Goal: Communication & Community: Answer question/provide support

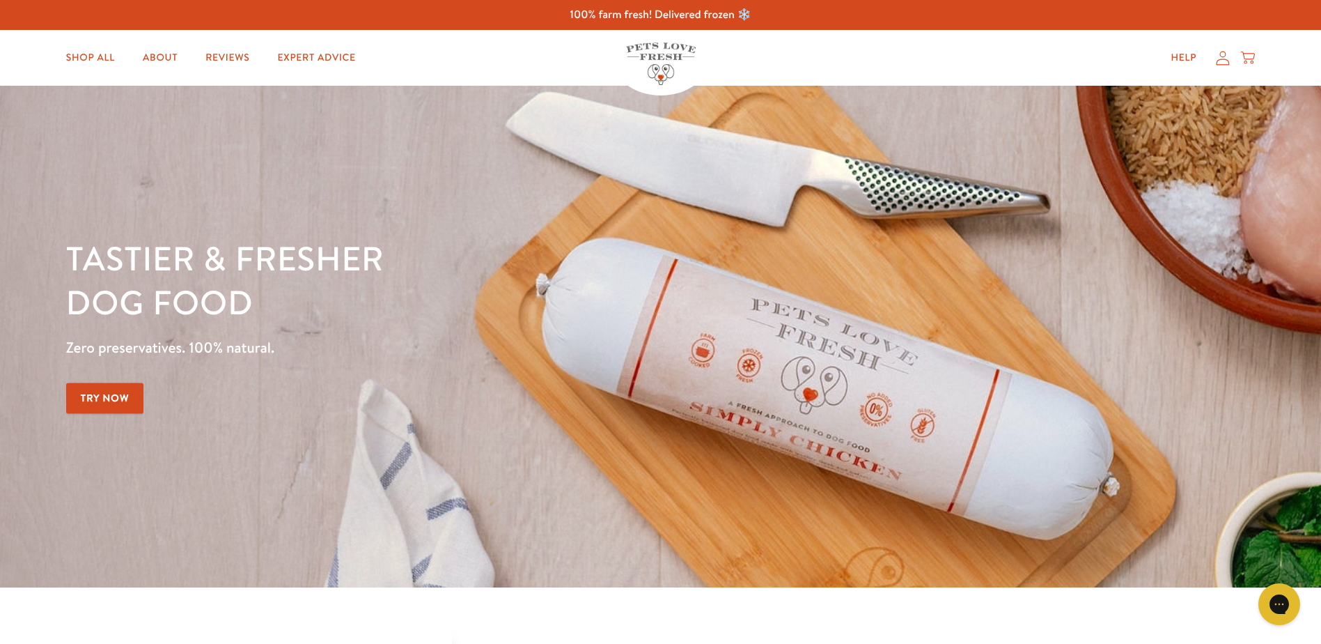
click at [1218, 61] on icon at bounding box center [1223, 58] width 13 height 14
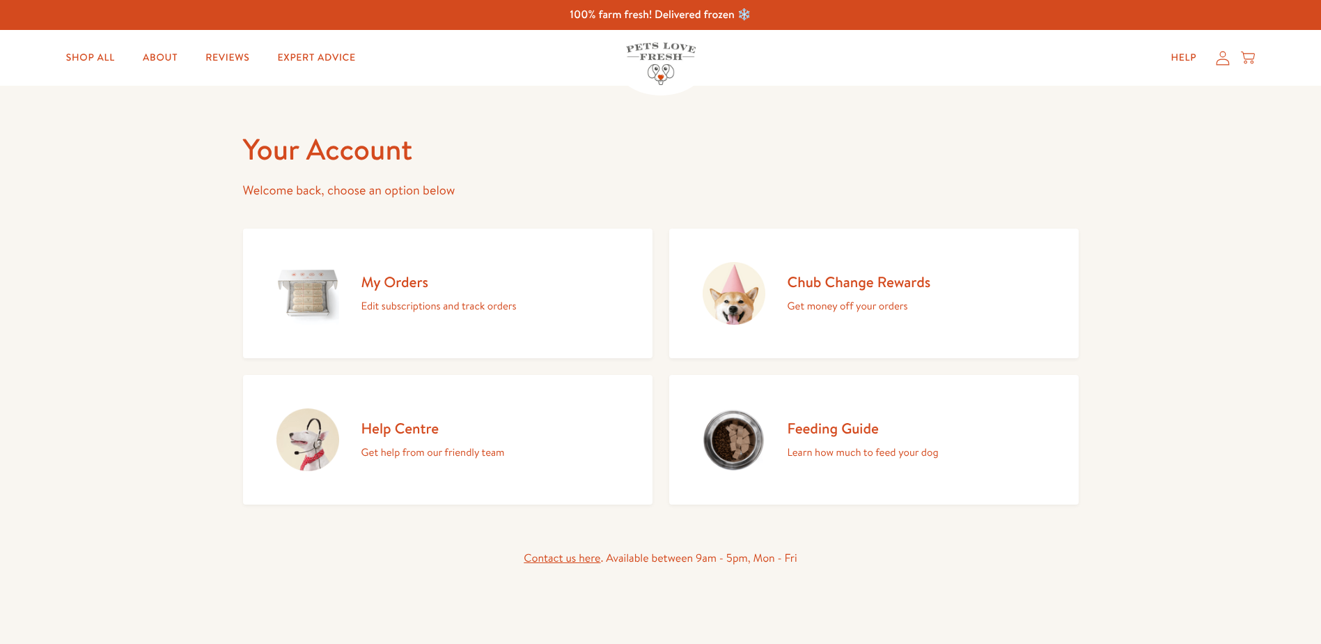
click at [406, 288] on h2 "My Orders" at bounding box center [438, 281] width 155 height 19
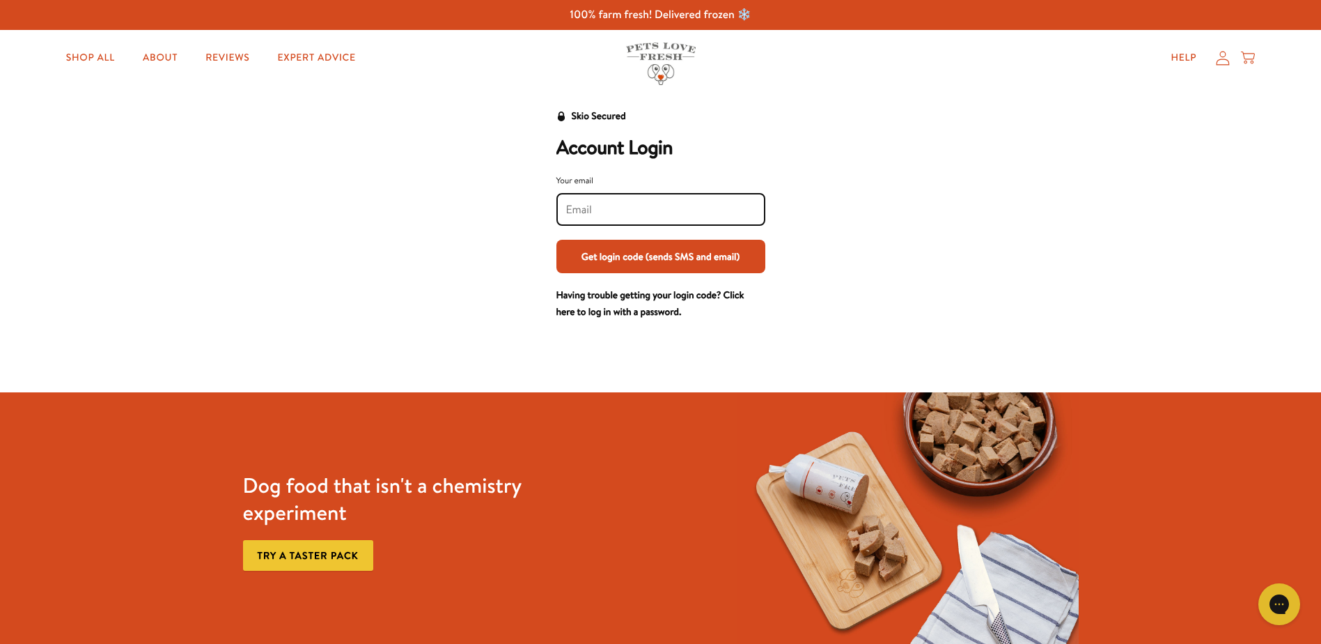
click at [589, 203] on input "Your email" at bounding box center [660, 209] width 189 height 15
type input "matthewemma22@aol.com"
click at [632, 259] on button "Get login code (sends SMS and email)" at bounding box center [661, 256] width 209 height 33
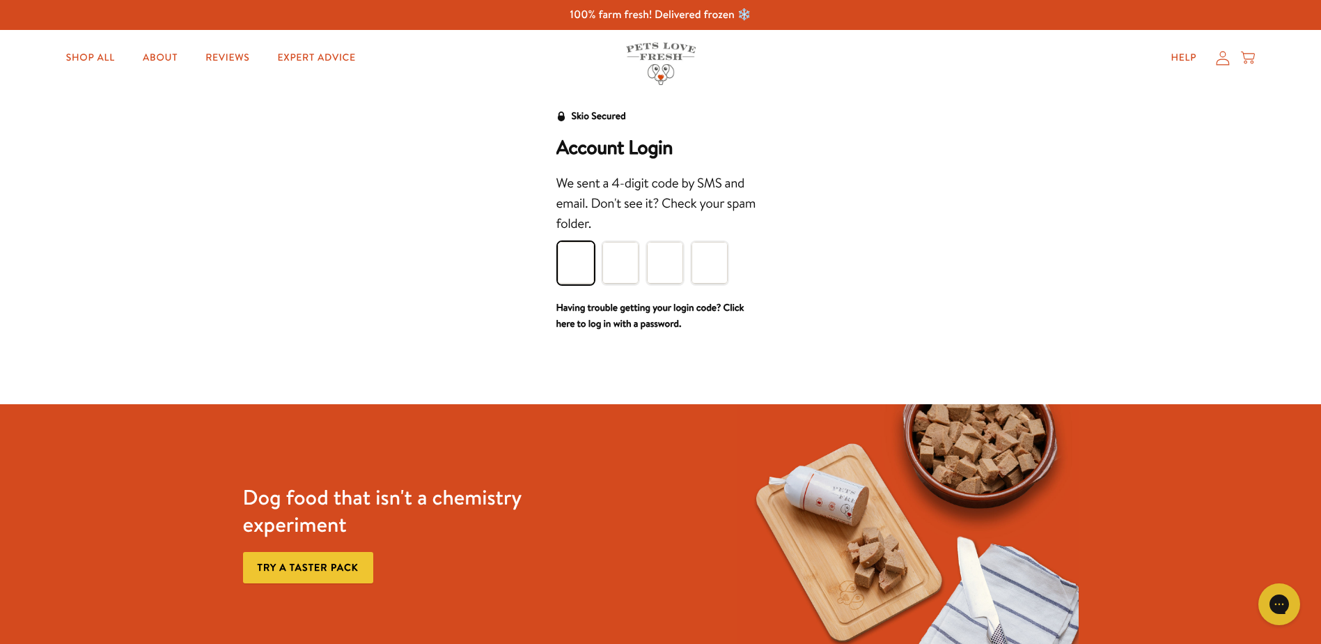
click at [570, 267] on input "Please enter your pin code" at bounding box center [576, 263] width 36 height 42
type input "4"
type input "0"
type input "8"
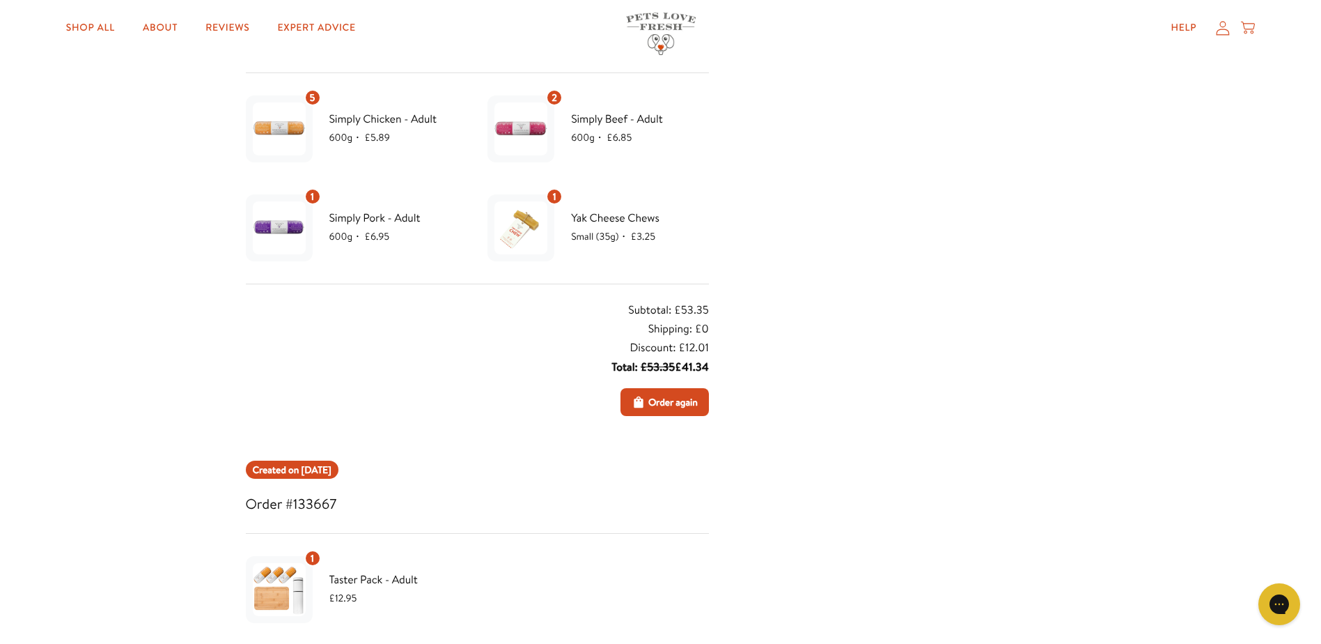
scroll to position [209, 0]
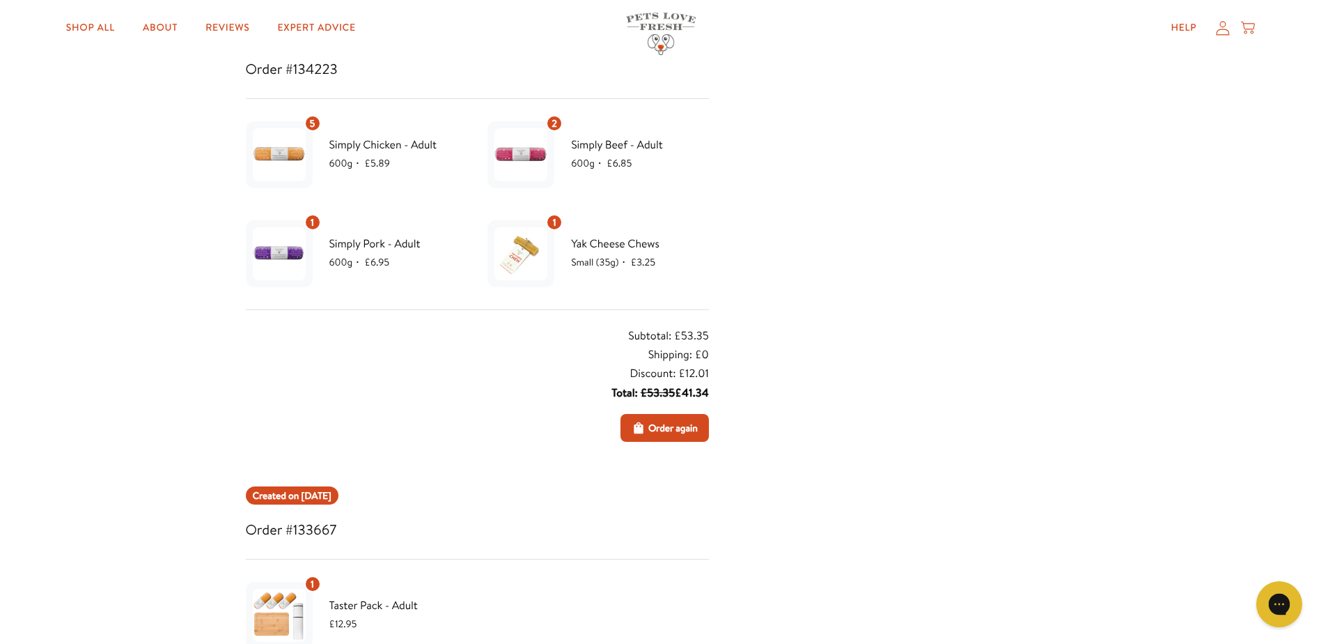
click at [1285, 604] on icon "Gorgias live chat" at bounding box center [1279, 603] width 15 height 15
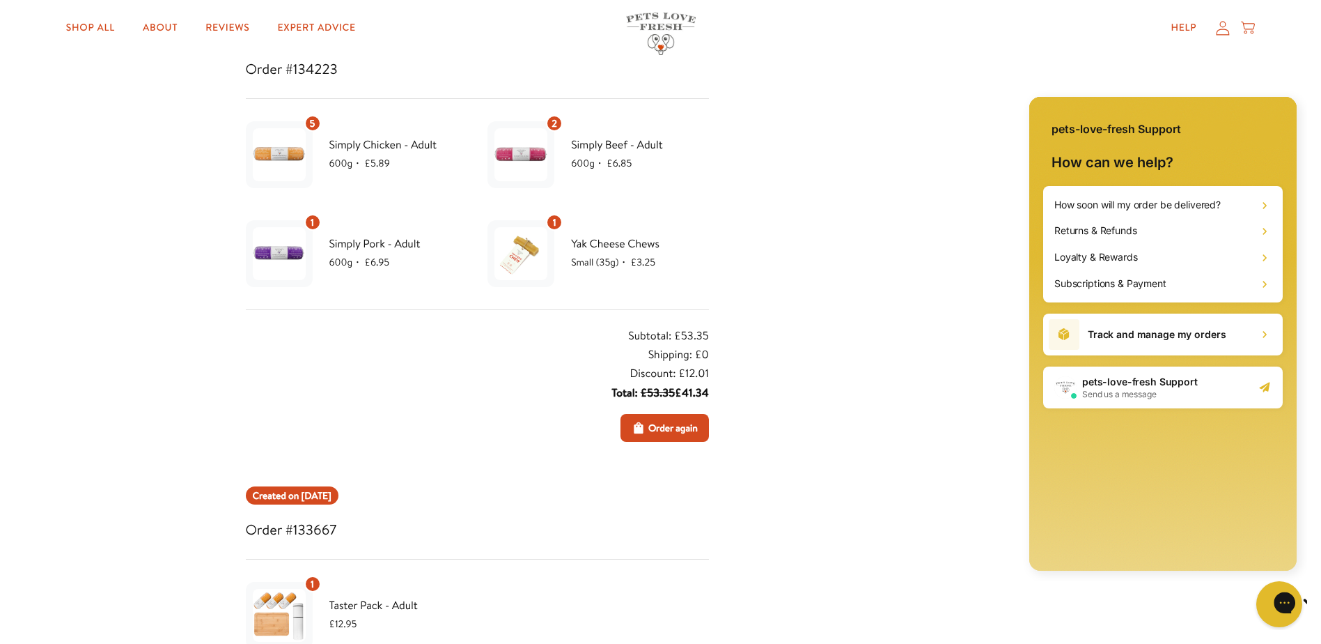
scroll to position [0, 0]
click at [1116, 234] on h2 "Returns & Refunds" at bounding box center [1095, 231] width 83 height 14
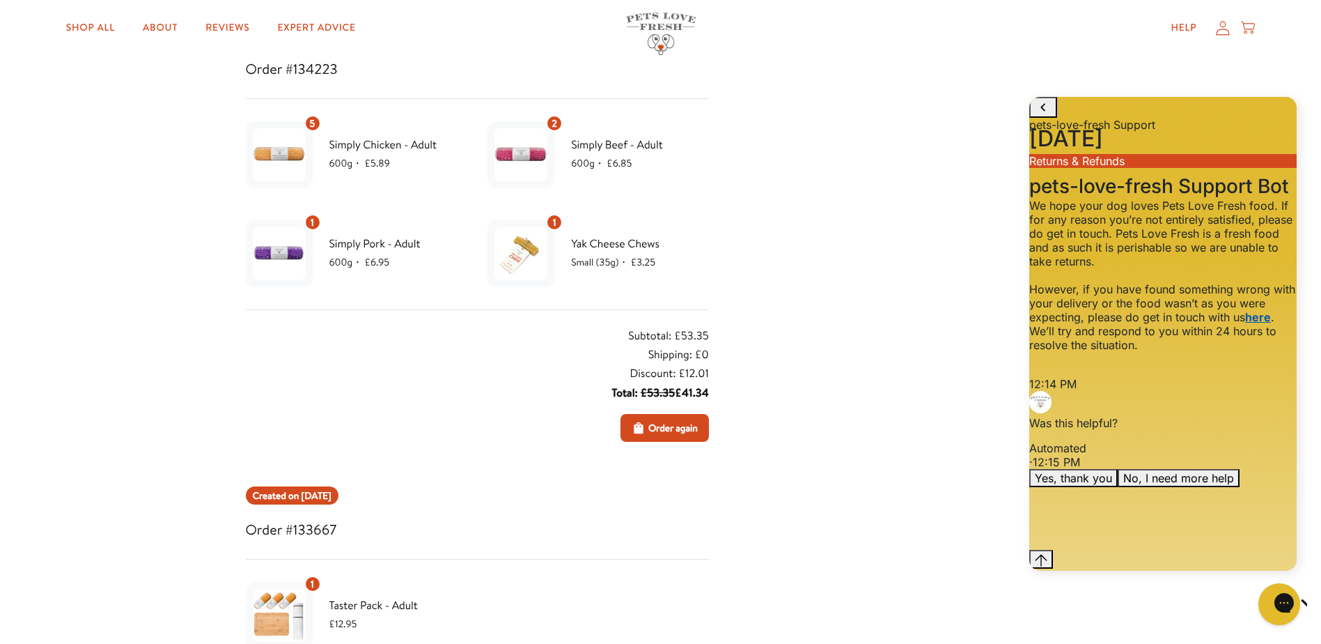
click at [1245, 324] on link "here" at bounding box center [1258, 317] width 26 height 14
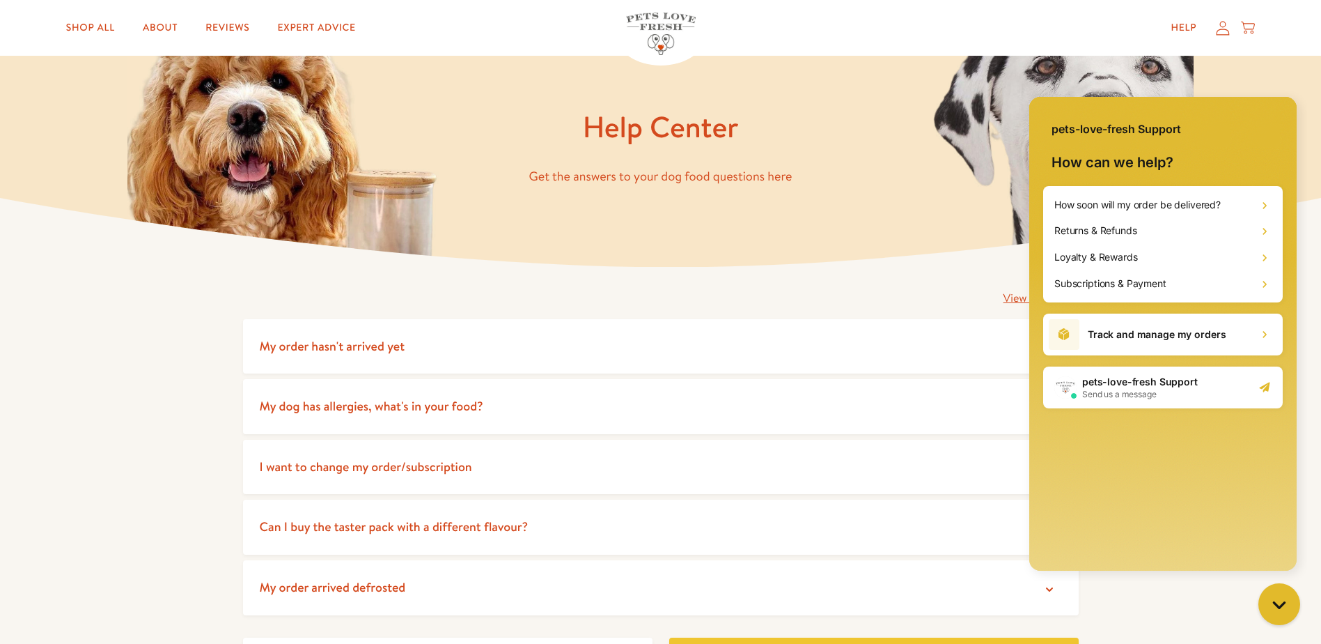
scroll to position [70, 0]
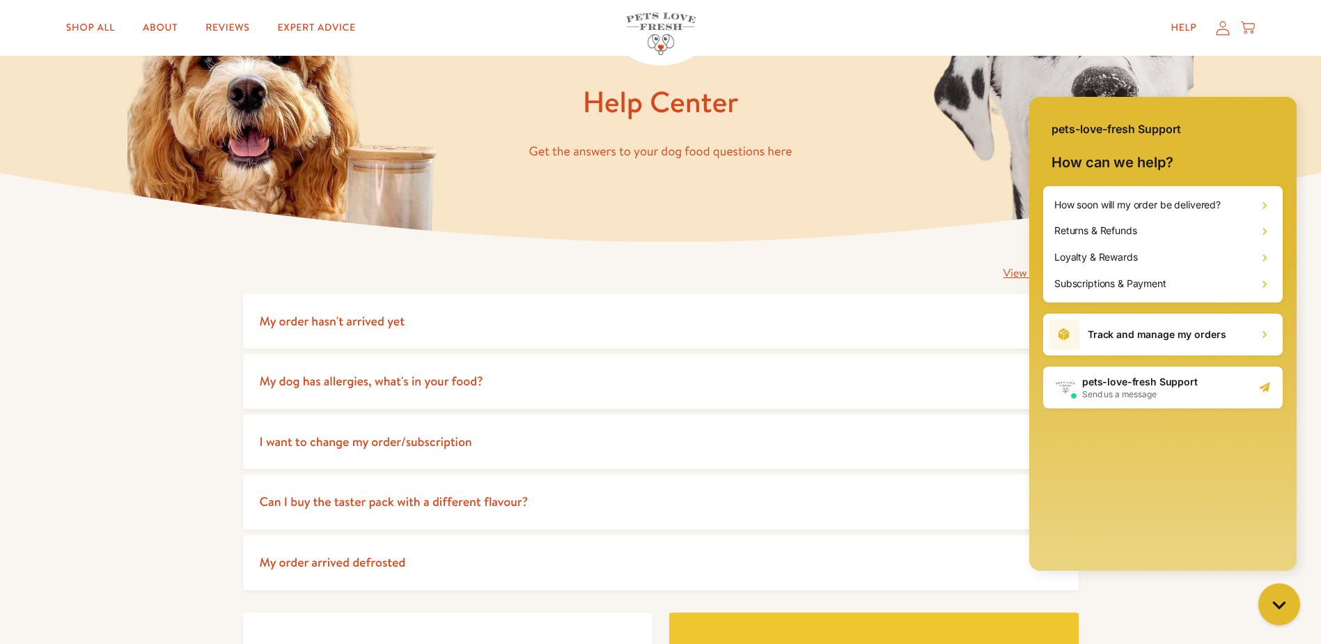
click at [387, 559] on span "My order arrived defrosted" at bounding box center [333, 561] width 146 height 17
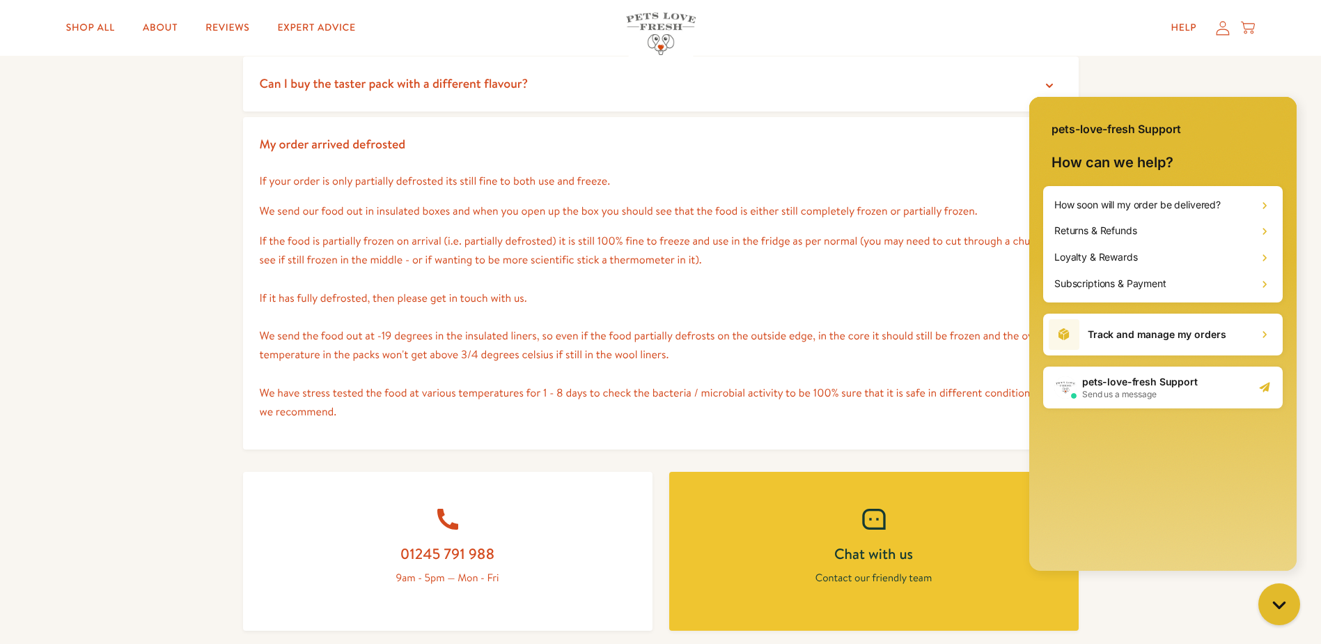
scroll to position [557, 0]
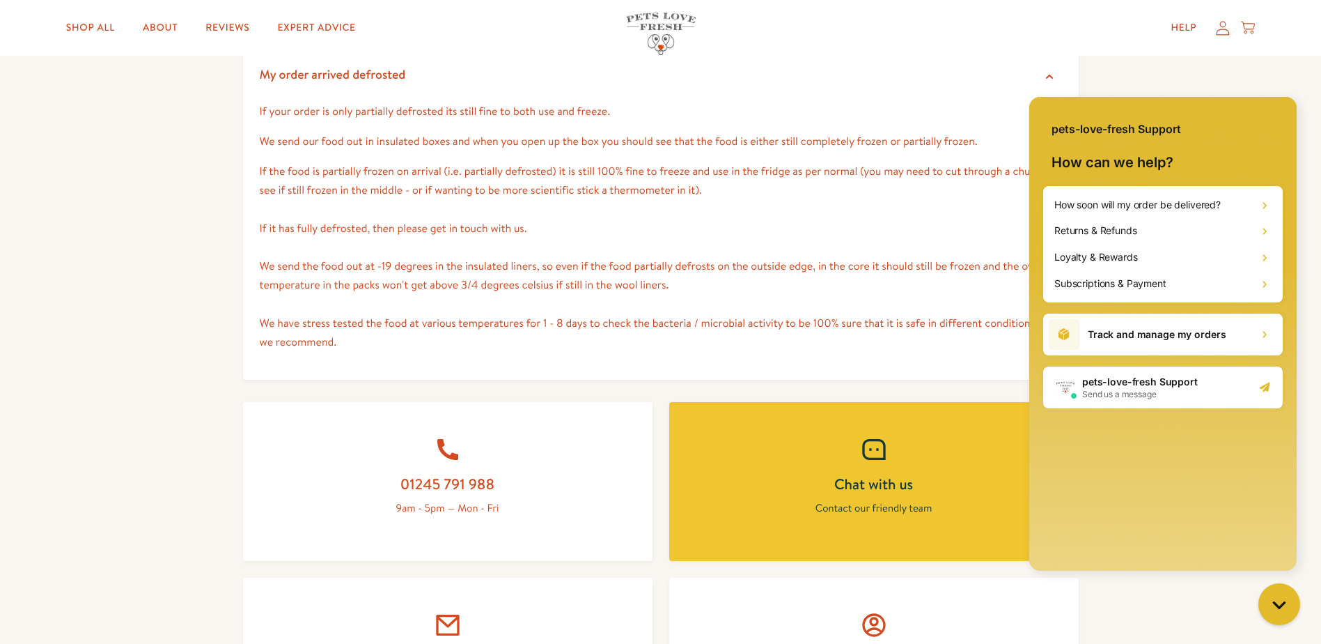
click at [884, 461] on icon at bounding box center [874, 449] width 28 height 28
click at [877, 498] on link "Chat with us Contact our friendly team" at bounding box center [874, 481] width 410 height 159
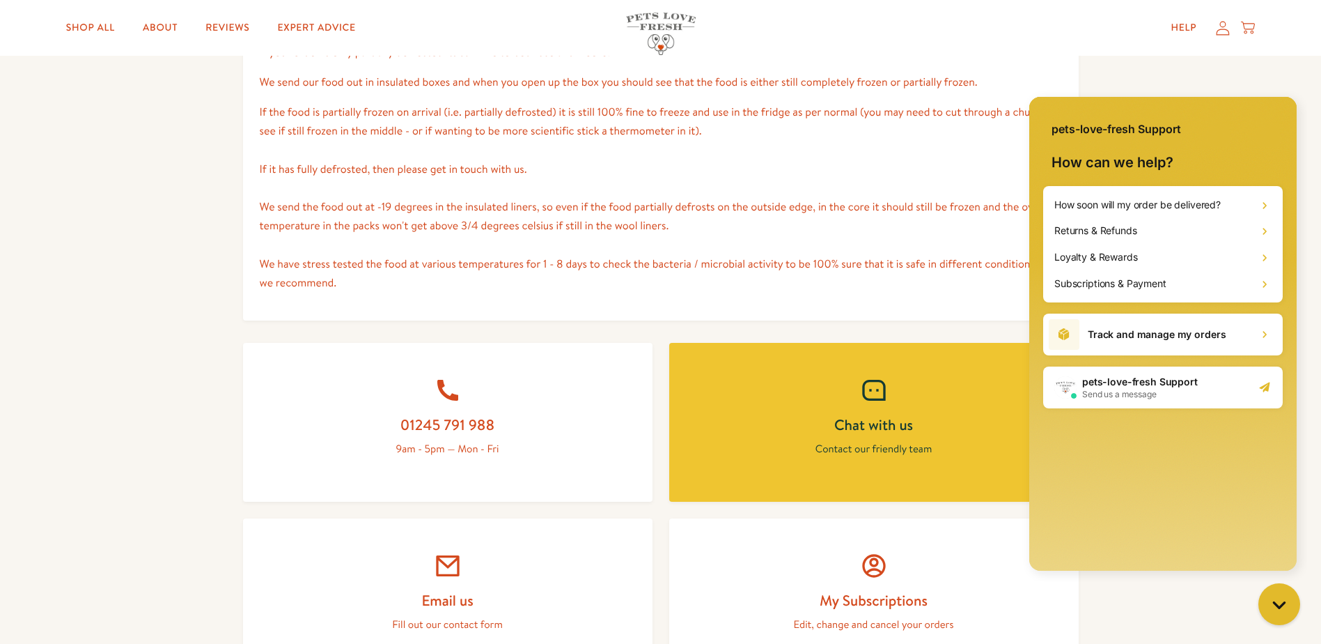
scroll to position [696, 0]
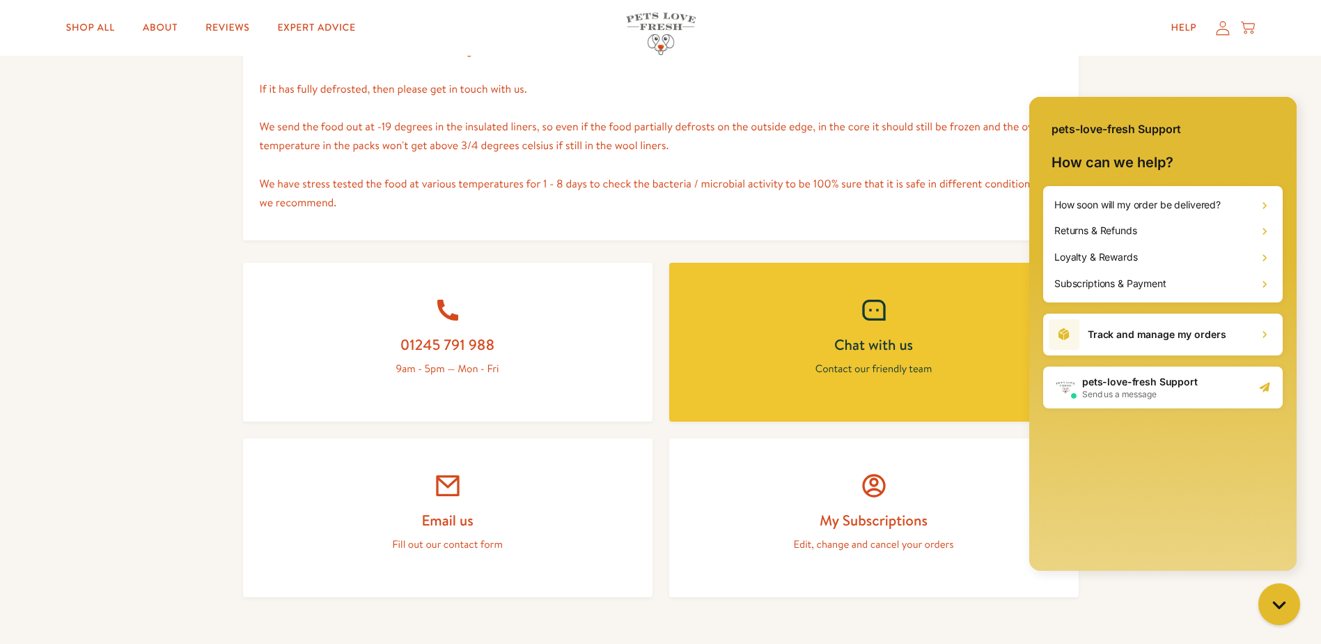
click at [1234, 538] on div at bounding box center [1162, 543] width 267 height 28
click at [1169, 380] on h2 "pets-love-fresh Support" at bounding box center [1140, 382] width 116 height 14
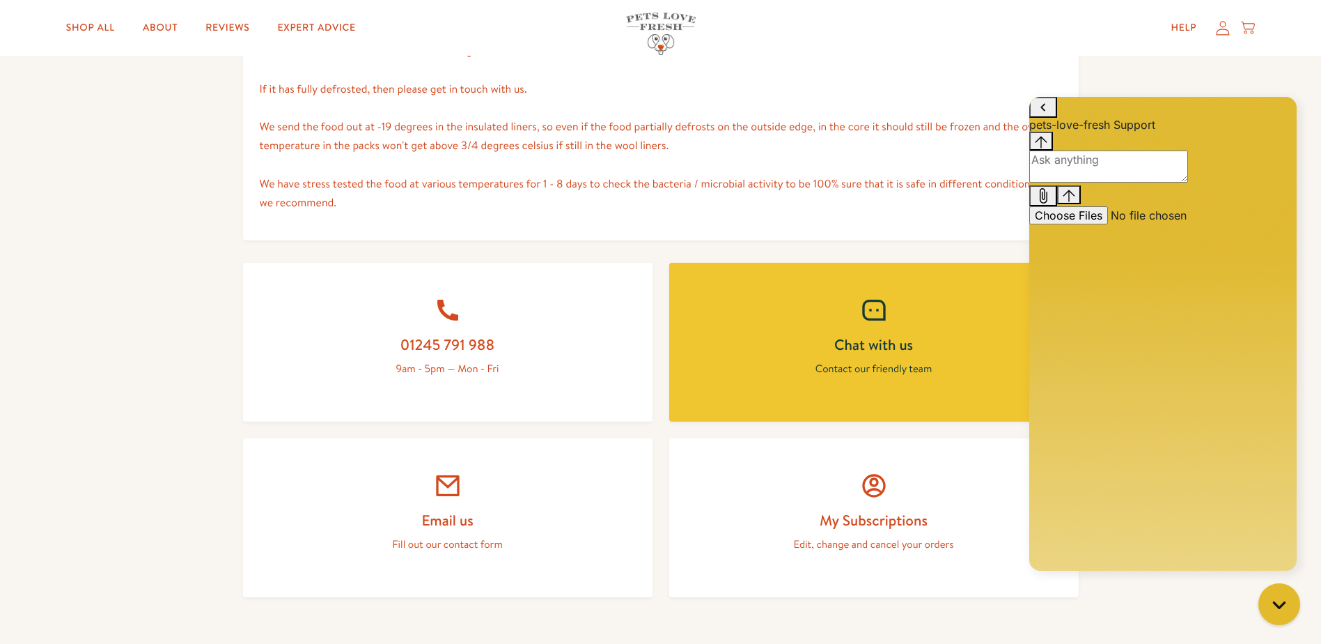
click at [1091, 182] on textarea "live chat message input" at bounding box center [1108, 166] width 159 height 32
type textarea "h"
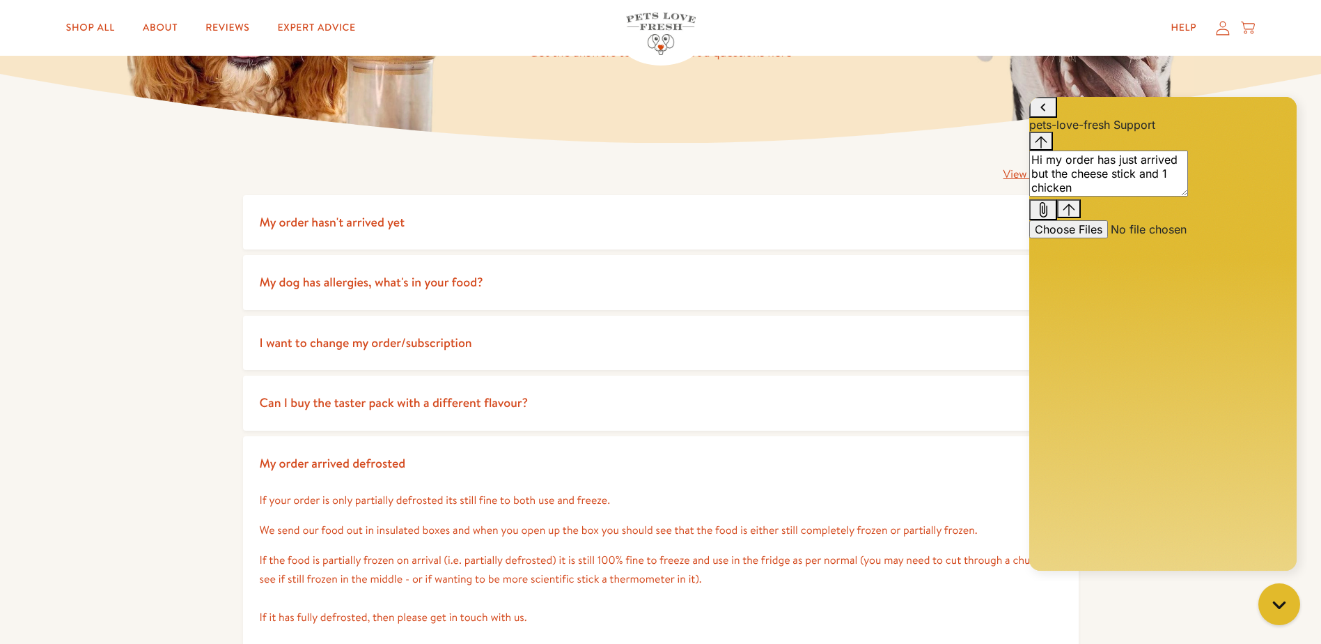
scroll to position [0, 0]
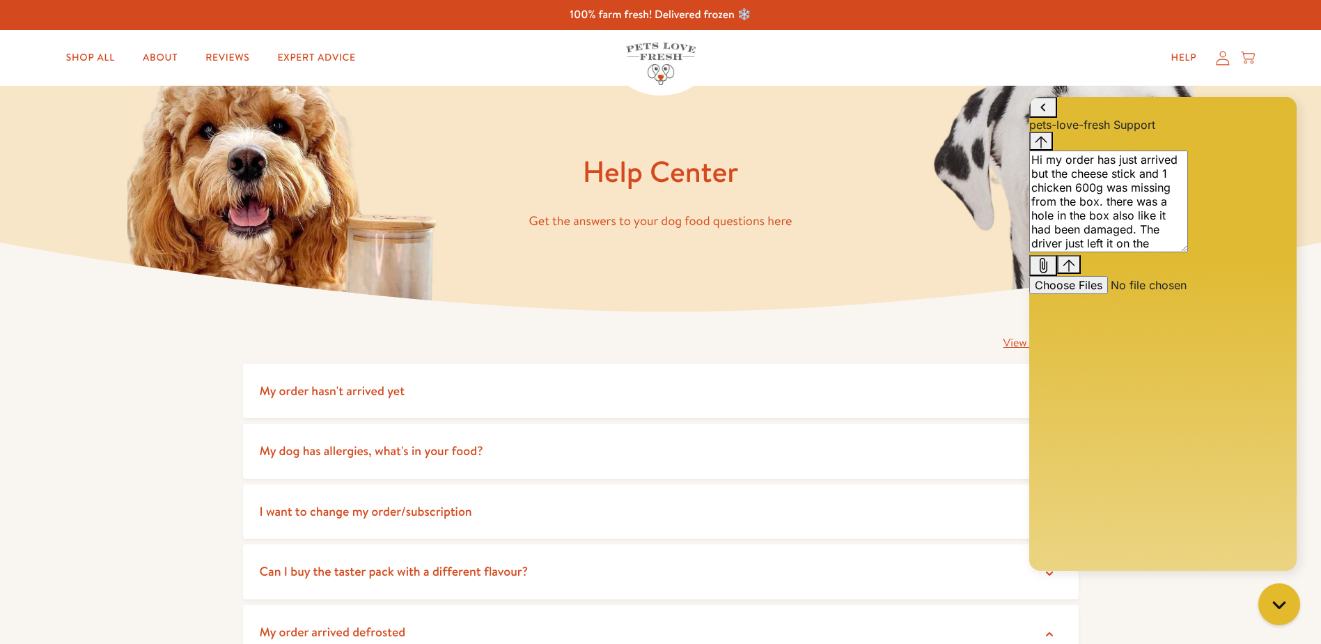
type textarea "Hi my order has just arrived but the cheese stick and 1 chicken 600g was missin…"
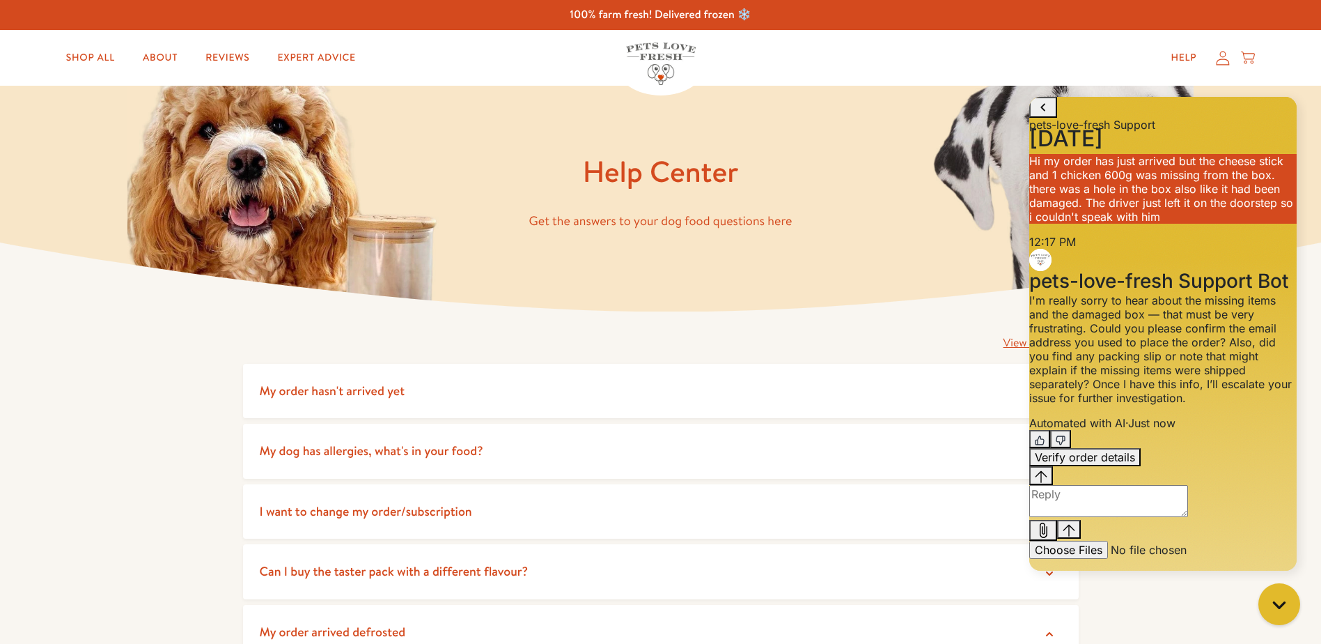
click at [1165, 517] on textarea "live chat message input" at bounding box center [1108, 501] width 159 height 32
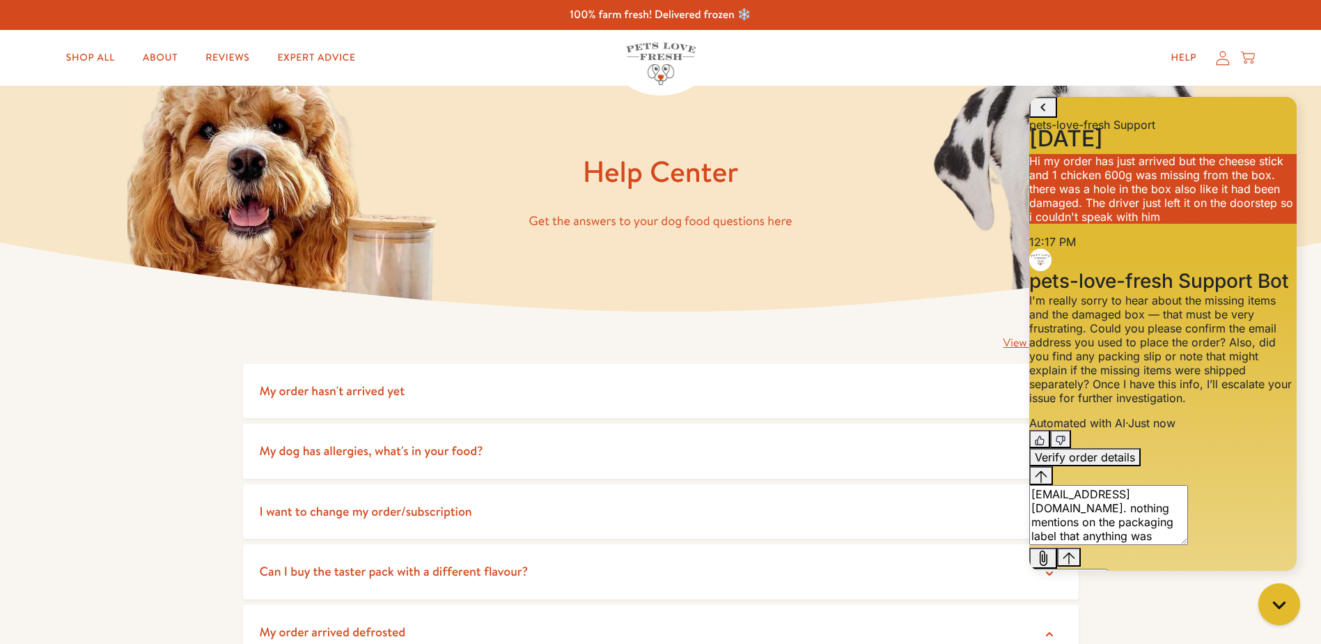
type textarea "matthewemma22@aol.com. nothing mentions on the packaging label that anything wa…"
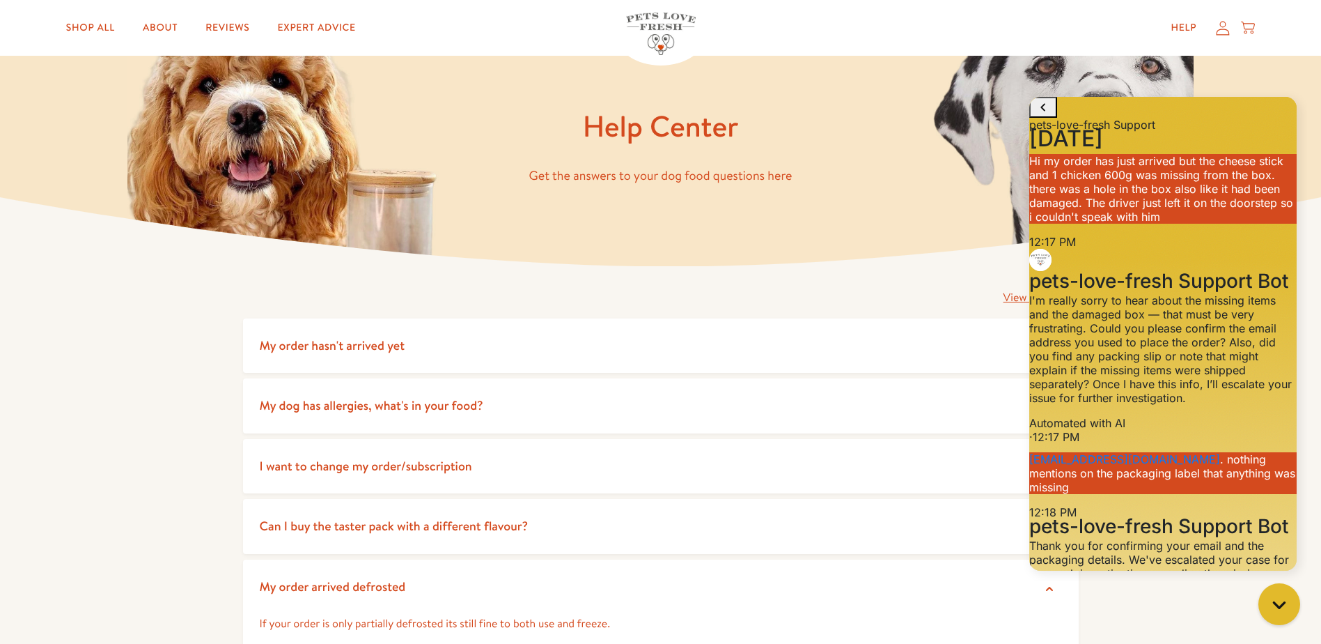
scroll to position [70, 0]
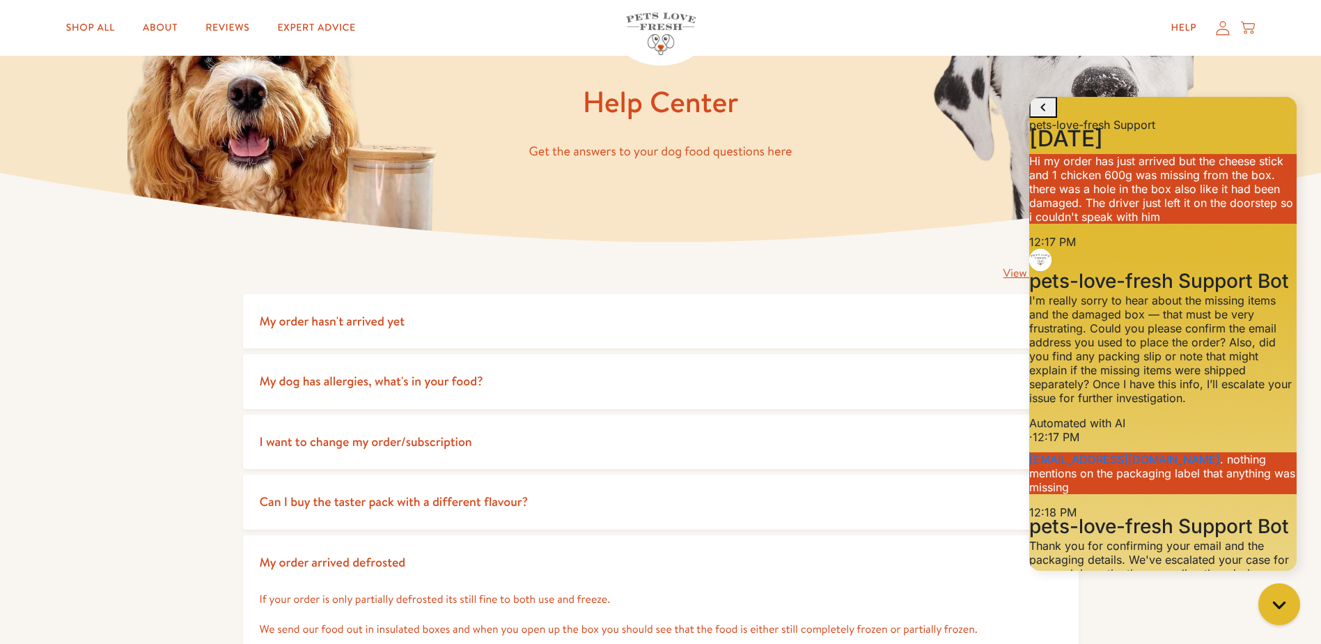
type input "matthewemma22@aol.com"
